Goal: Transaction & Acquisition: Purchase product/service

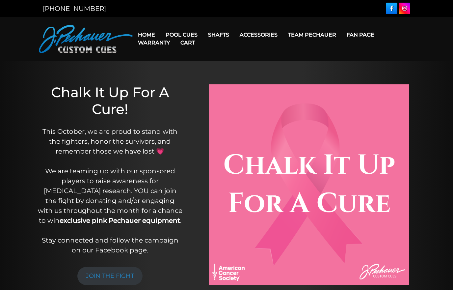
click at [185, 36] on link "Cart" at bounding box center [187, 42] width 25 height 17
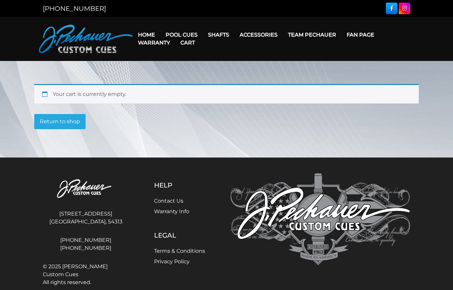
click at [201, 123] on link "Break & Jump Cues" at bounding box center [209, 118] width 96 height 9
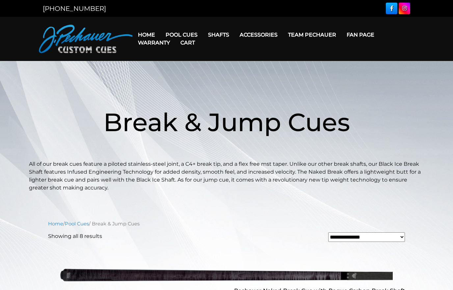
click at [187, 38] on link "Cart" at bounding box center [187, 42] width 25 height 17
click at [187, 36] on link "Cart" at bounding box center [187, 42] width 25 height 17
click at [179, 31] on link "Pool Cues" at bounding box center [181, 34] width 42 height 17
click at [209, 55] on link "JP Series (T) – NEW" at bounding box center [209, 53] width 96 height 9
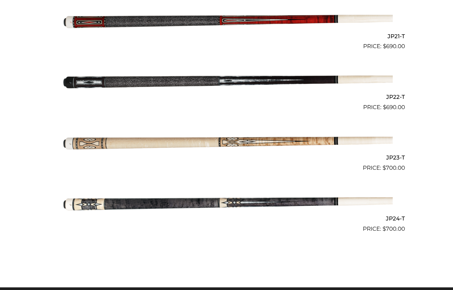
scroll to position [1428, 0]
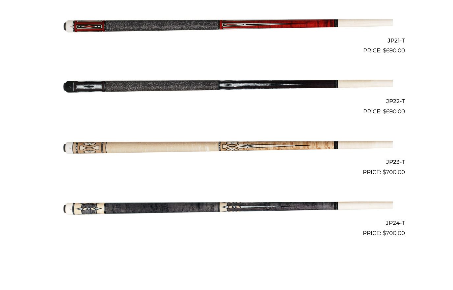
click at [197, 201] on img at bounding box center [226, 206] width 333 height 55
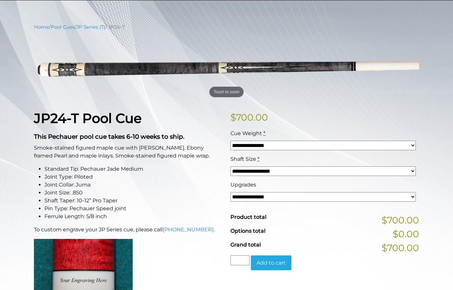
scroll to position [65, 0]
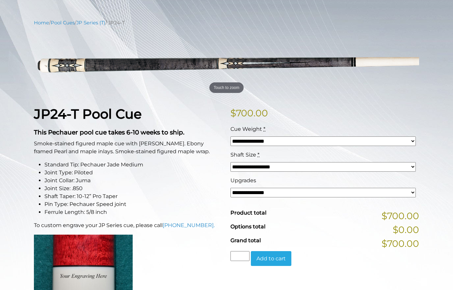
click at [304, 194] on select "**********" at bounding box center [323, 193] width 185 height 10
select select "*****"
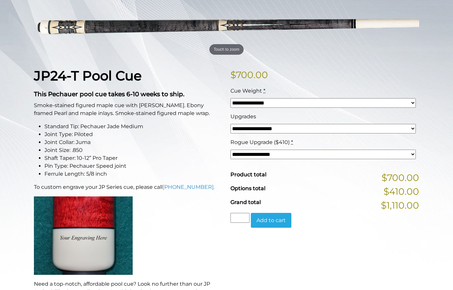
scroll to position [95, 0]
